Goal: Information Seeking & Learning: Learn about a topic

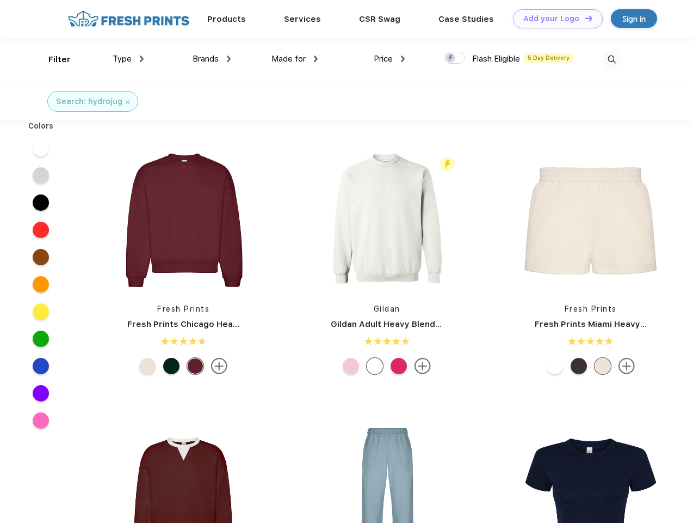
click at [554, 19] on link "Add your Logo Design Tool" at bounding box center [558, 18] width 90 height 19
click at [0, 0] on div "Design Tool" at bounding box center [0, 0] width 0 height 0
click at [584, 18] on link "Add your Logo Design Tool" at bounding box center [558, 18] width 90 height 19
click at [52, 59] on div "Filter" at bounding box center [59, 59] width 22 height 13
click at [128, 59] on span "Type" at bounding box center [122, 59] width 19 height 10
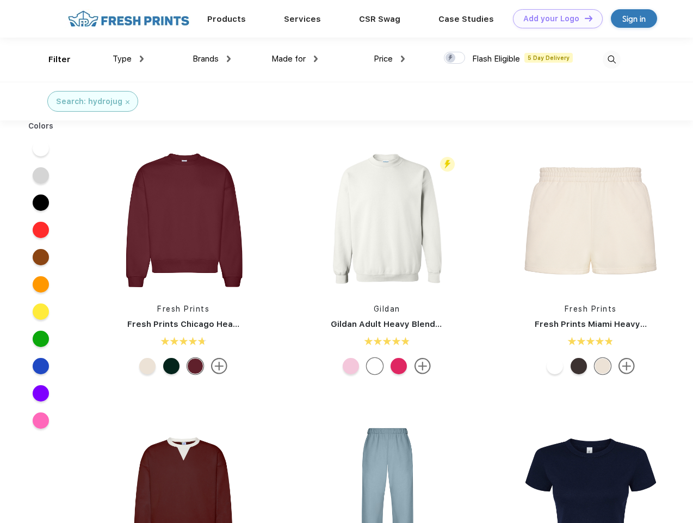
click at [212, 59] on span "Brands" at bounding box center [206, 59] width 26 height 10
click at [295, 59] on span "Made for" at bounding box center [289, 59] width 34 height 10
click at [390, 59] on span "Price" at bounding box center [383, 59] width 19 height 10
click at [455, 58] on div at bounding box center [454, 58] width 21 height 12
click at [451, 58] on input "checkbox" at bounding box center [447, 54] width 7 height 7
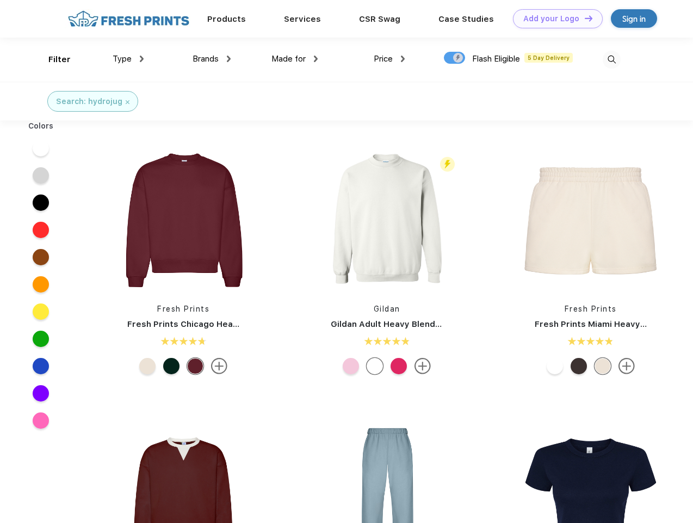
click at [612, 59] on img at bounding box center [612, 60] width 18 height 18
